Goal: Information Seeking & Learning: Find specific fact

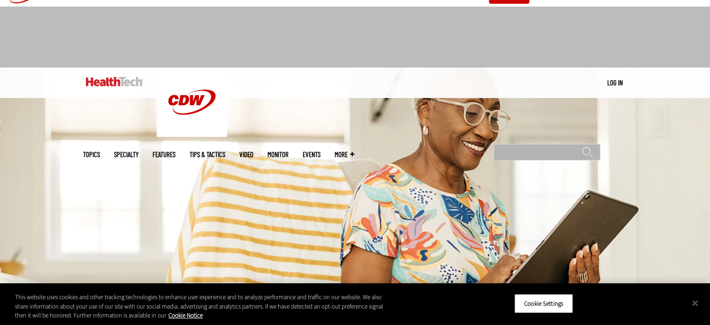
click at [522, 144] on input "Search" at bounding box center [547, 152] width 107 height 16
type input "*******"
click at [582, 147] on input "******" at bounding box center [587, 156] width 11 height 19
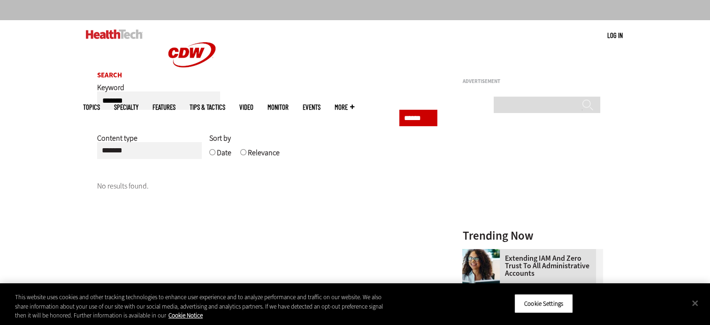
scroll to position [63, 0]
